Goal: Transaction & Acquisition: Purchase product/service

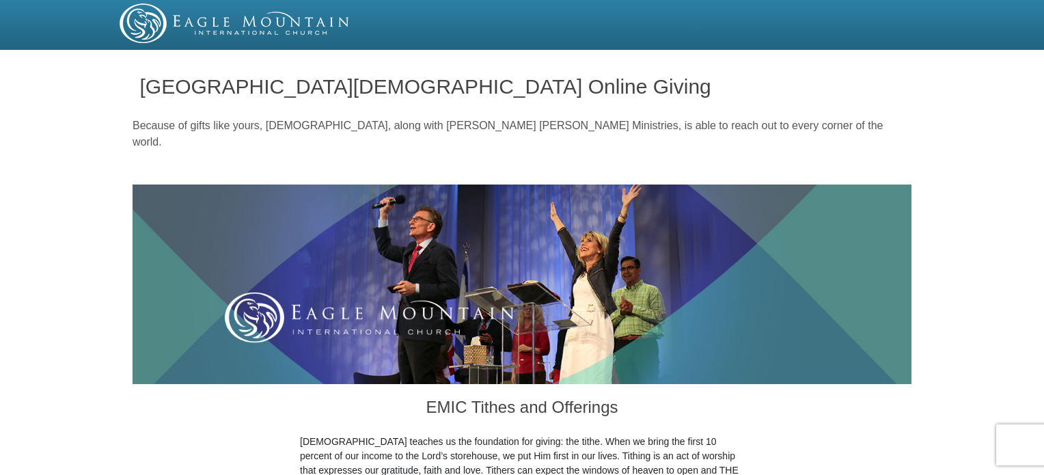
click at [146, 23] on img at bounding box center [235, 23] width 231 height 40
click at [150, 16] on img at bounding box center [235, 23] width 231 height 40
click at [212, 31] on img at bounding box center [235, 23] width 231 height 40
